Goal: Information Seeking & Learning: Check status

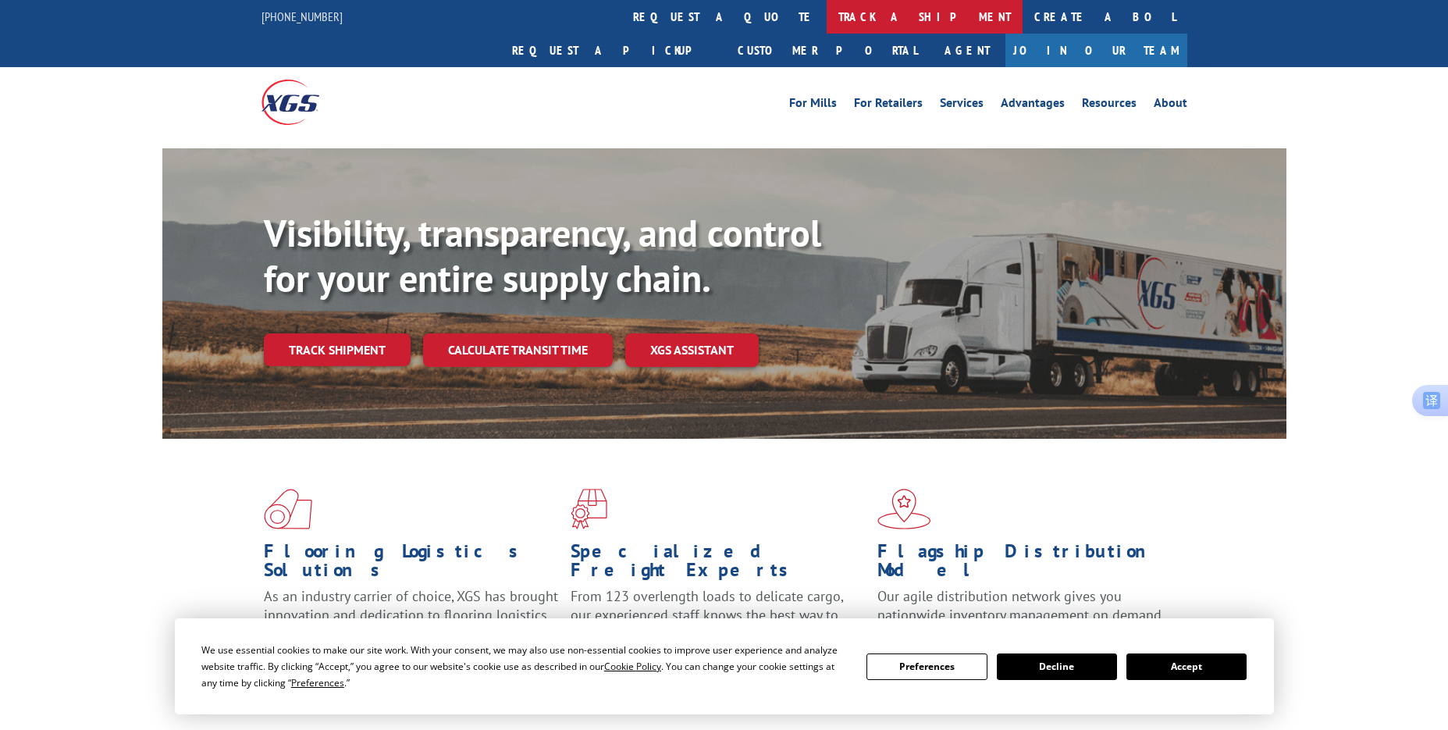
click at [826, 20] on link "track a shipment" at bounding box center [924, 17] width 196 height 34
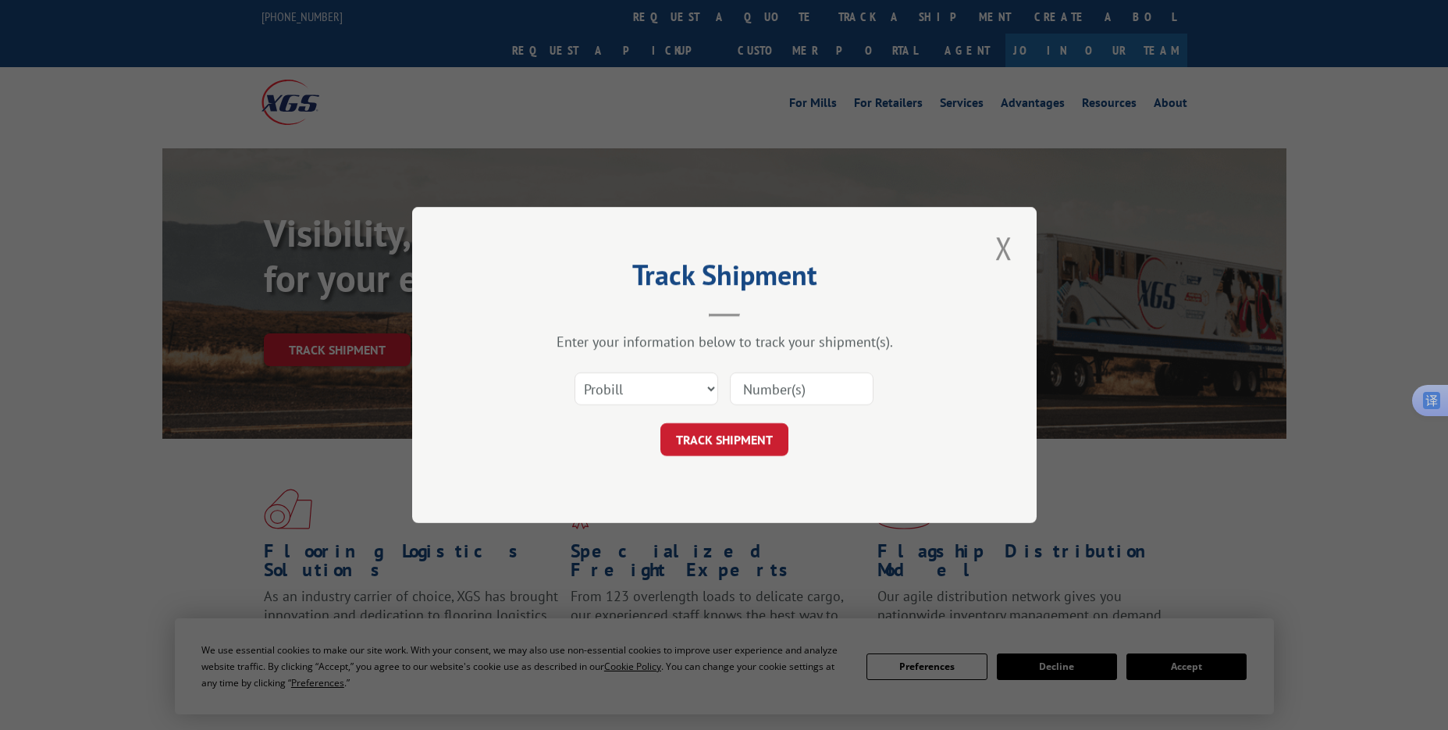
click at [745, 395] on input at bounding box center [802, 388] width 144 height 33
paste input "17386322"
type input "17386322"
click at [701, 439] on button "TRACK SHIPMENT" at bounding box center [724, 439] width 128 height 33
click at [763, 385] on input at bounding box center [802, 388] width 144 height 33
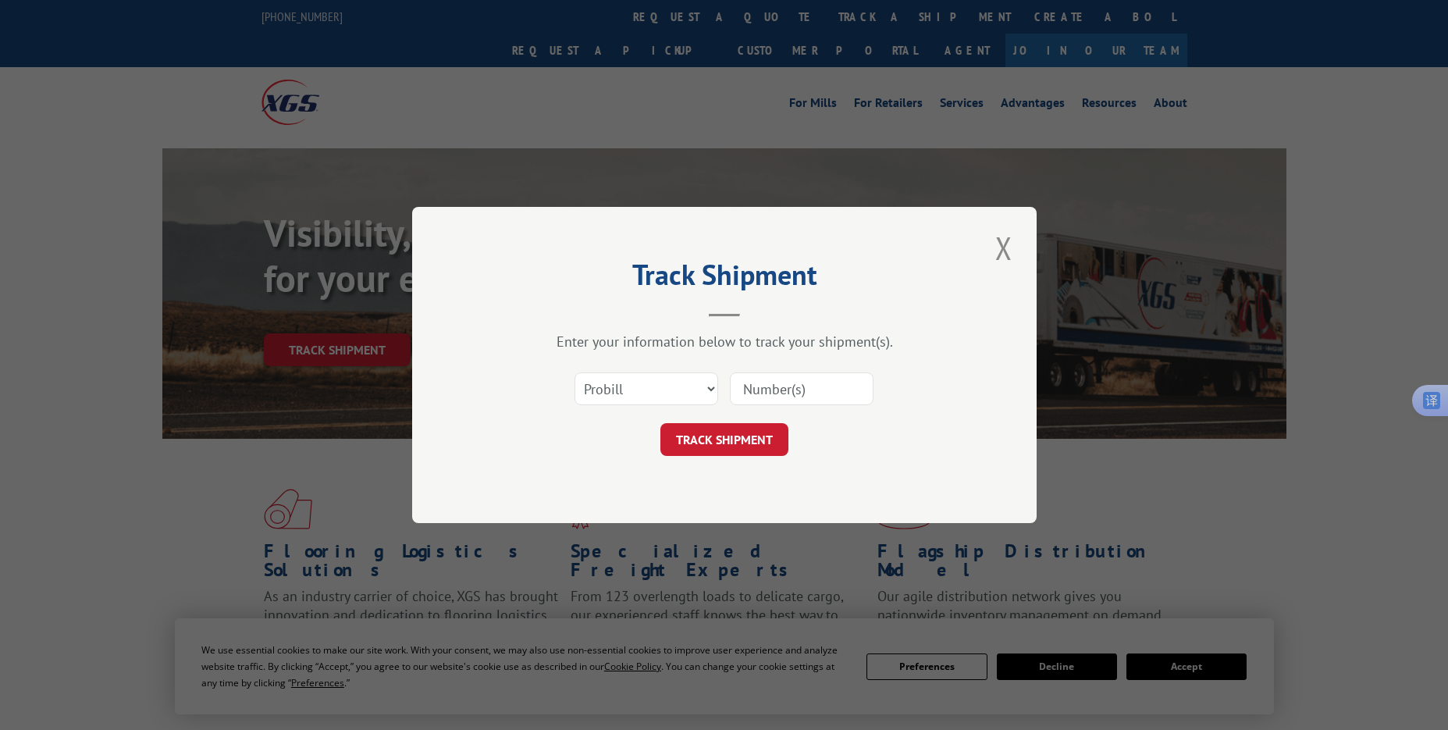
paste input "17108428"
type input "17108428"
click at [698, 439] on button "TRACK SHIPMENT" at bounding box center [724, 439] width 128 height 33
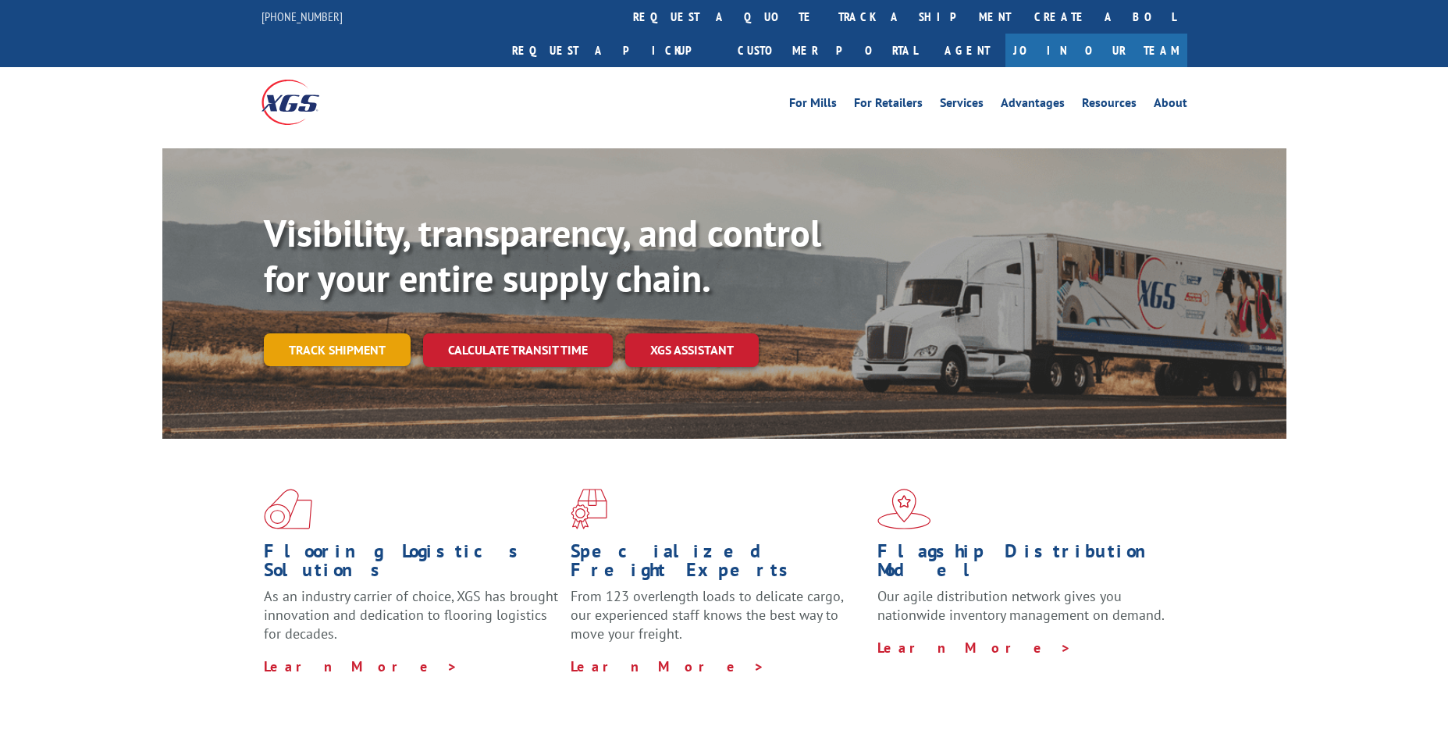
click at [318, 333] on link "Track shipment" at bounding box center [337, 349] width 147 height 33
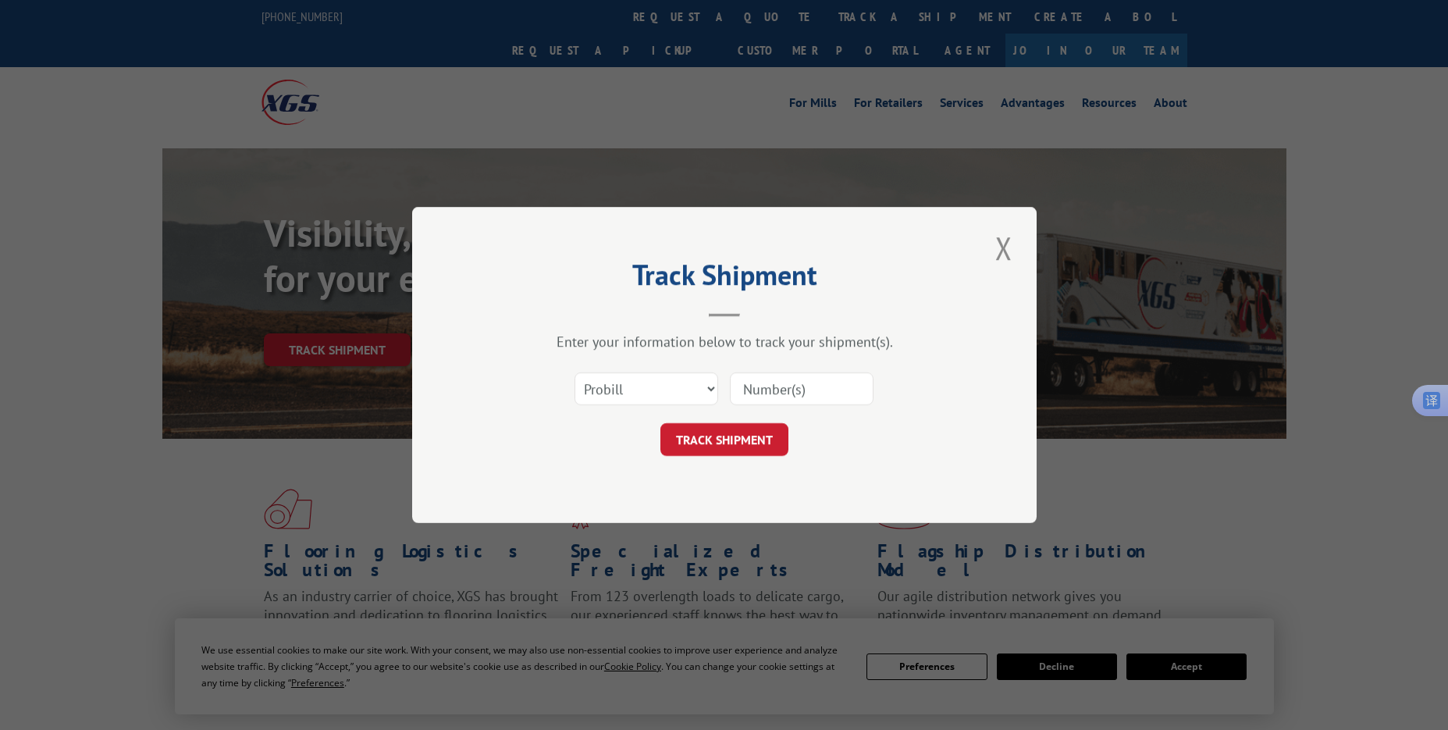
click at [765, 389] on input at bounding box center [802, 388] width 144 height 33
paste input "17409449"
type input "17409449"
click at [719, 439] on button "TRACK SHIPMENT" at bounding box center [724, 439] width 128 height 33
